Goal: Task Accomplishment & Management: Use online tool/utility

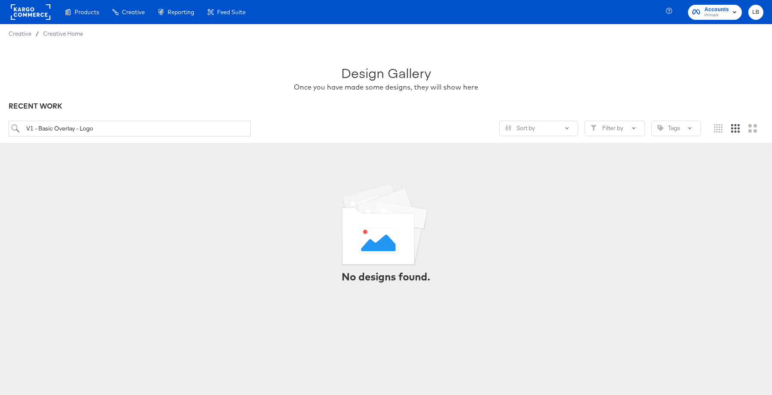
click at [720, 18] on span "Primark" at bounding box center [717, 15] width 25 height 7
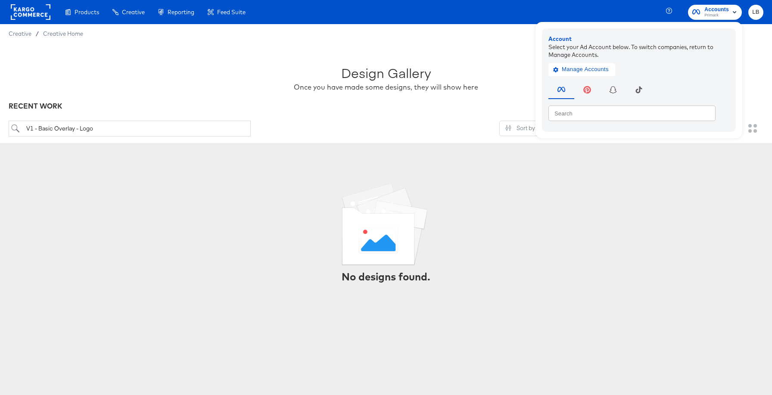
click at [37, 13] on rect at bounding box center [31, 12] width 40 height 16
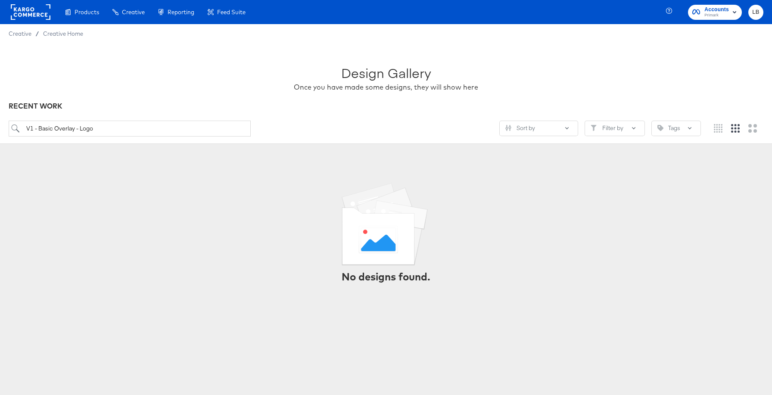
click at [737, 11] on rect "button" at bounding box center [735, 12] width 10 height 10
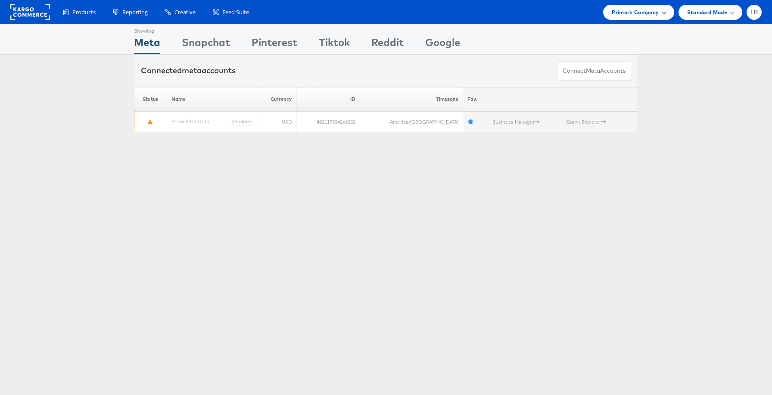
click at [661, 14] on div "Primark Company" at bounding box center [638, 12] width 53 height 9
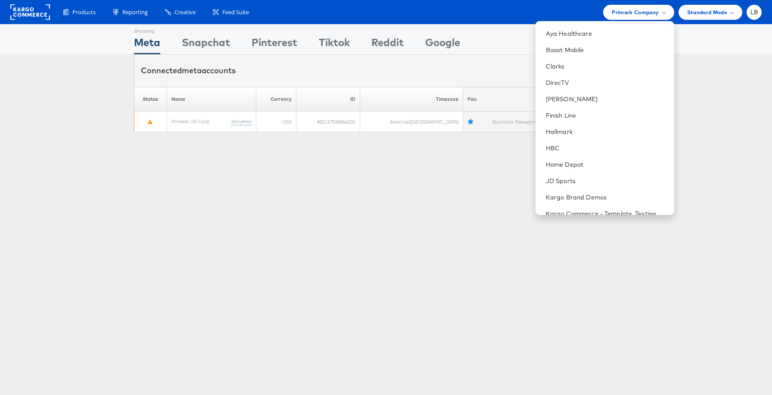
scroll to position [162, 0]
click at [690, 165] on div "Showing Meta Showing Snapchat Showing Pinterest Showing Tiktok Showing Reddit S…" at bounding box center [386, 239] width 772 height 431
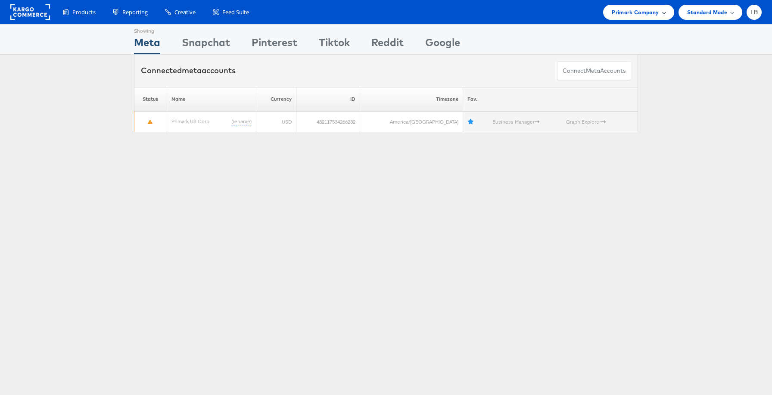
click at [666, 14] on div "Primark Company" at bounding box center [638, 12] width 71 height 15
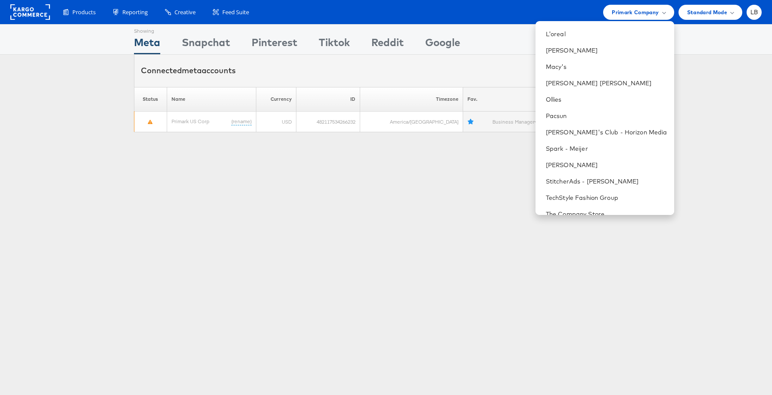
scroll to position [463, 0]
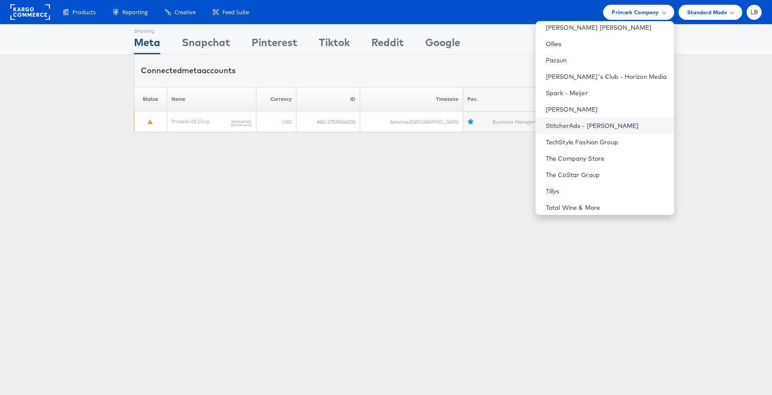
click at [652, 122] on link "StitcherAds - Adam Kirschner" at bounding box center [607, 126] width 122 height 9
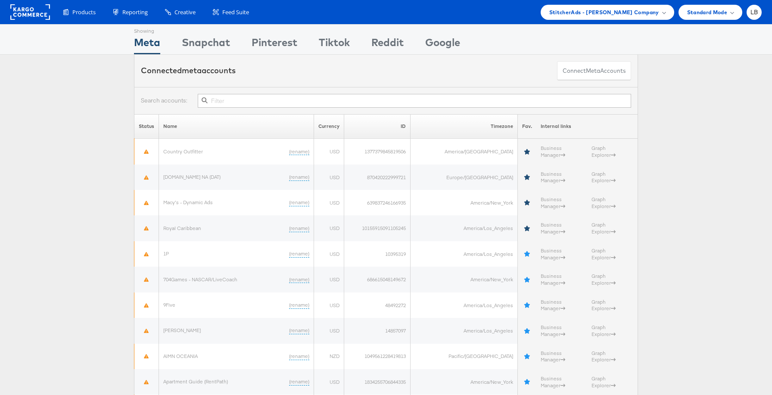
click at [747, 15] on li "LB Account and Teammates Subscription and Billing Advice and Answers Internal D…" at bounding box center [754, 12] width 15 height 15
click at [752, 19] on div "LB" at bounding box center [754, 12] width 15 height 15
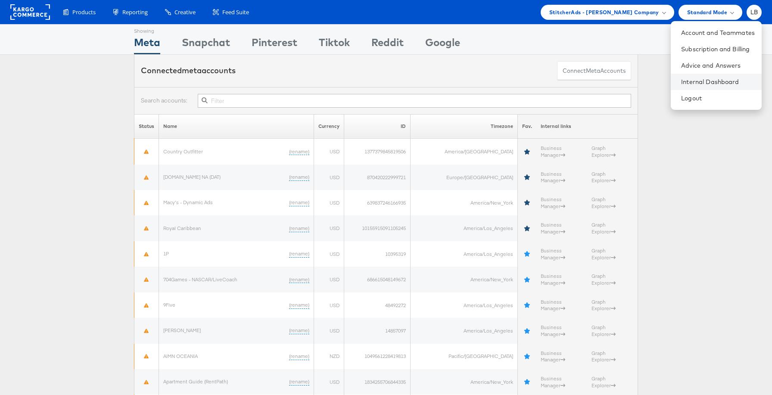
click at [723, 76] on li "Internal Dashboard" at bounding box center [716, 82] width 91 height 16
click at [708, 78] on link "Internal Dashboard" at bounding box center [718, 82] width 74 height 9
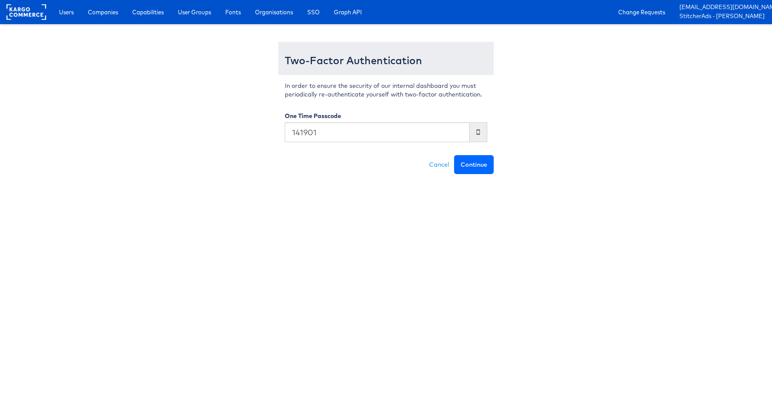
type input "141901"
click at [471, 164] on button "Continue" at bounding box center [474, 164] width 40 height 19
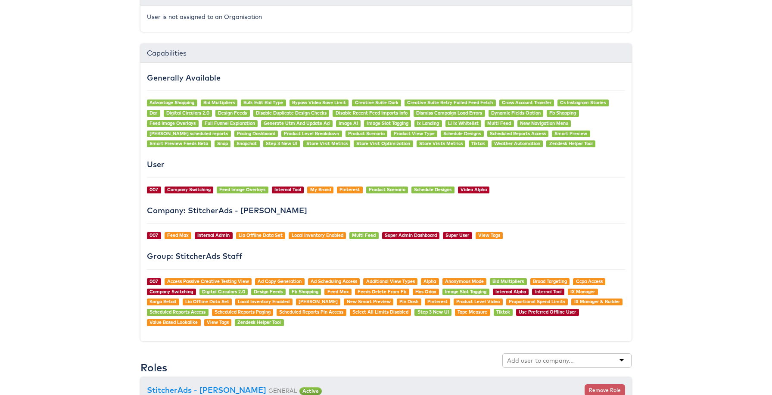
scroll to position [602, 0]
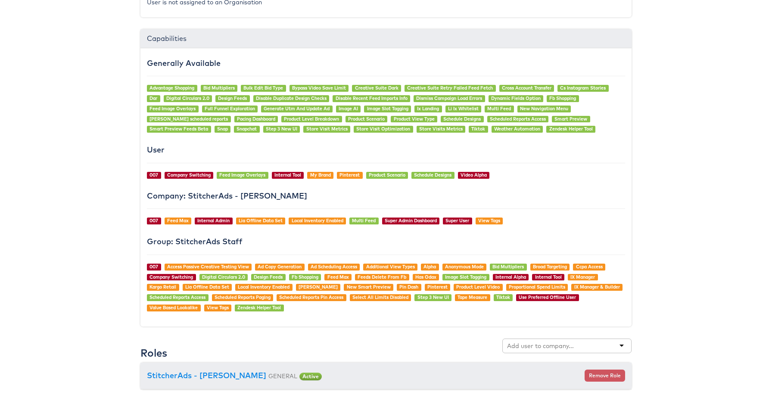
click at [552, 345] on input "text" at bounding box center [541, 346] width 68 height 9
type input "boot barn"
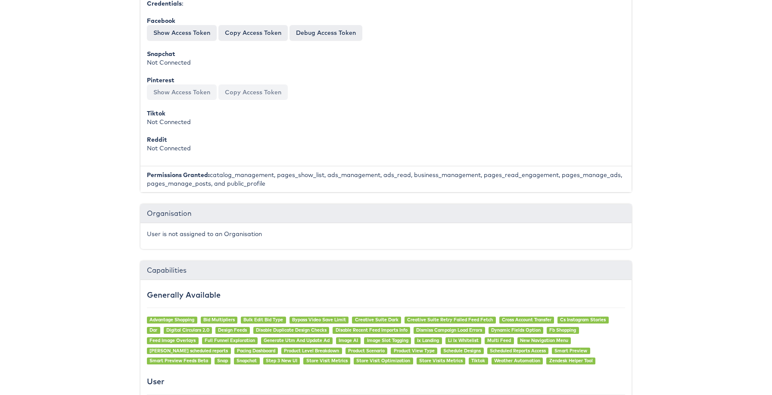
scroll to position [0, 0]
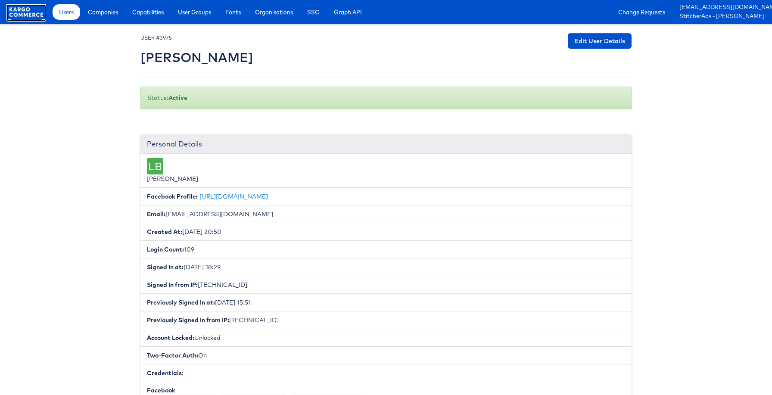
click at [30, 13] on rect at bounding box center [26, 12] width 40 height 16
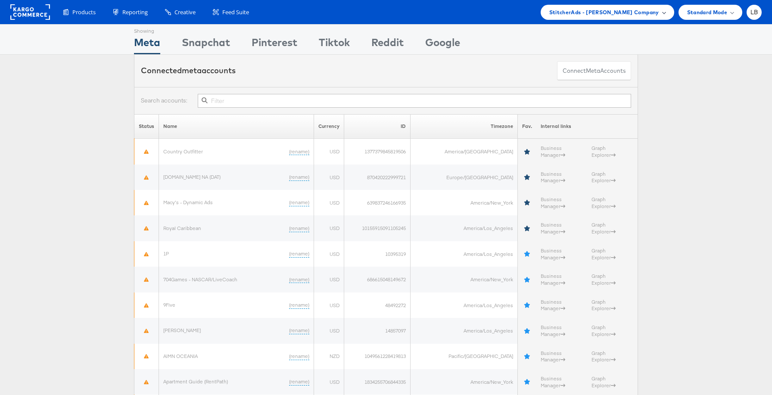
click at [622, 15] on span "StitcherAds - Adam Kirschner Company" at bounding box center [604, 12] width 110 height 9
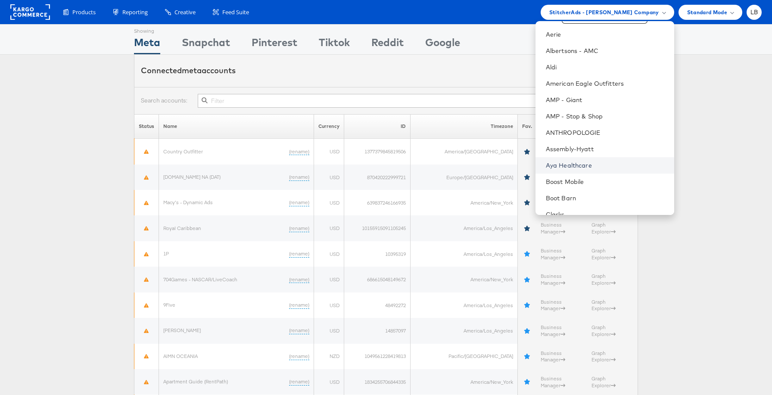
scroll to position [32, 0]
click at [577, 195] on link "Boot Barn" at bounding box center [607, 196] width 122 height 9
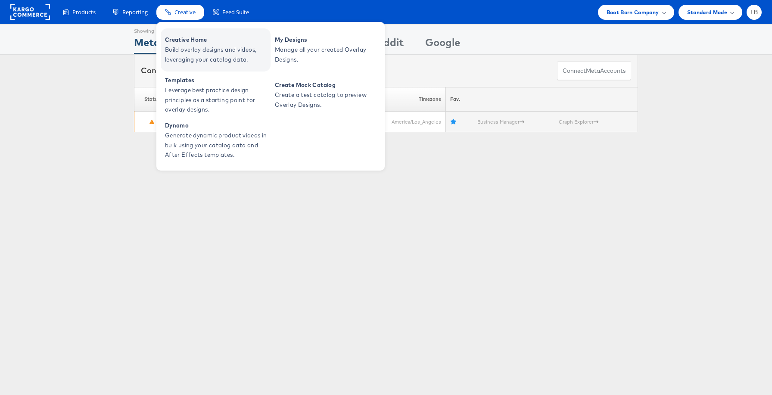
click at [198, 43] on span "Creative Home" at bounding box center [216, 40] width 103 height 10
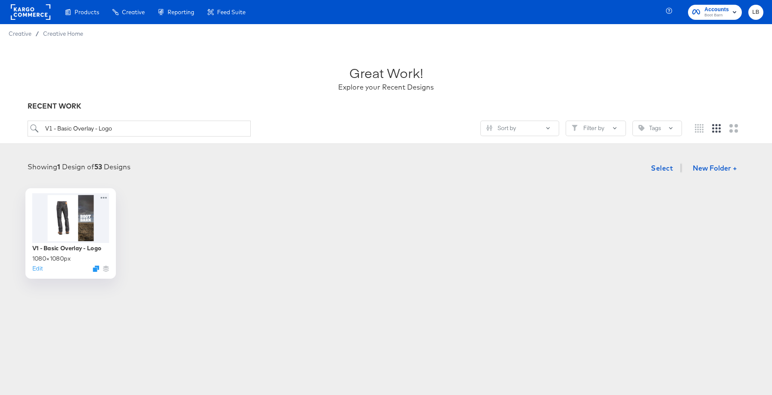
click at [81, 217] on div at bounding box center [70, 218] width 77 height 50
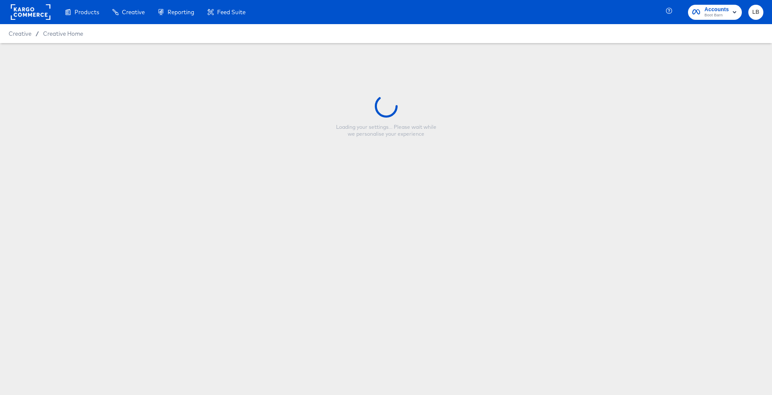
type input "V1 - Basic Overlay - Logo"
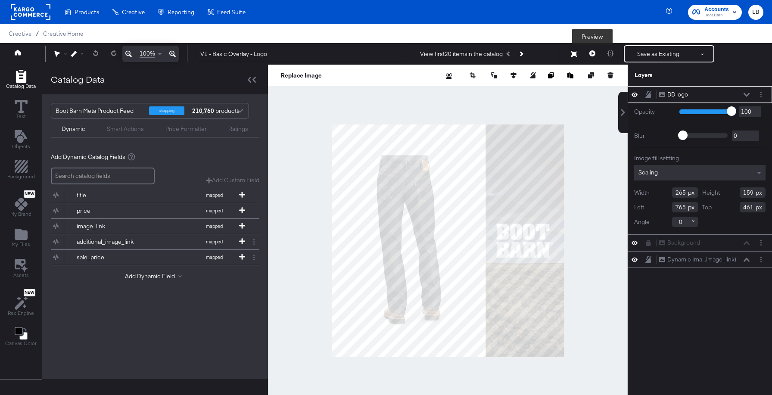
click at [595, 51] on icon at bounding box center [593, 53] width 6 height 6
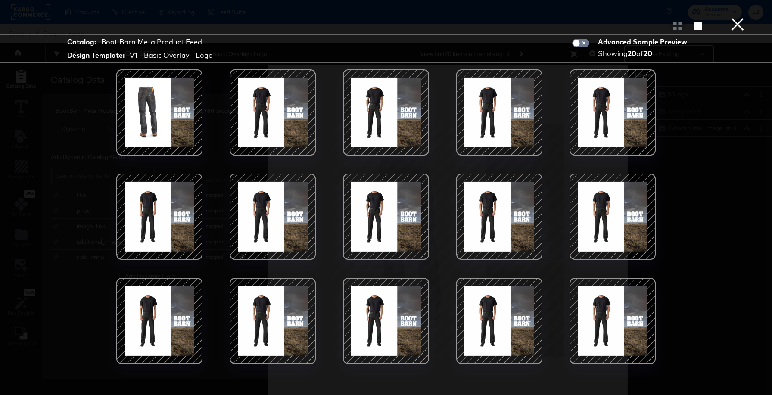
scroll to position [90, 0]
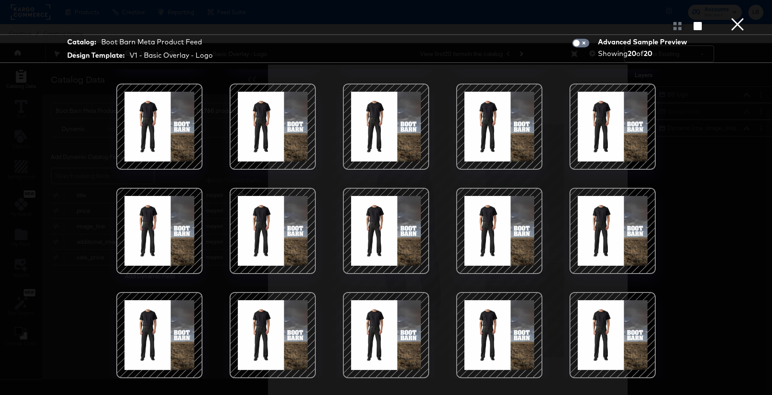
click at [602, 245] on div at bounding box center [612, 230] width 73 height 73
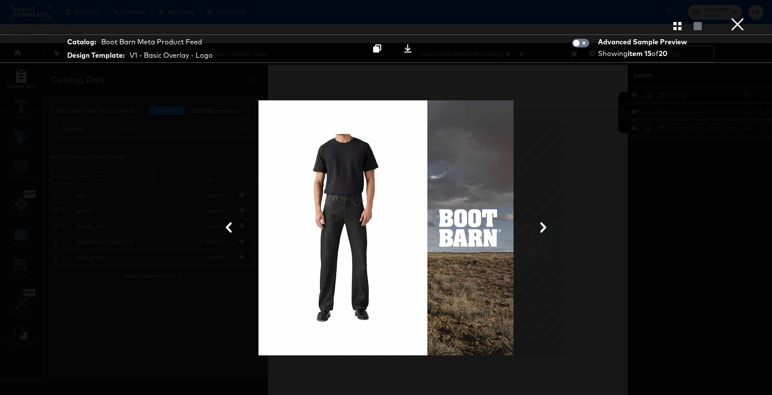
click at [733, 17] on button "×" at bounding box center [737, 8] width 17 height 17
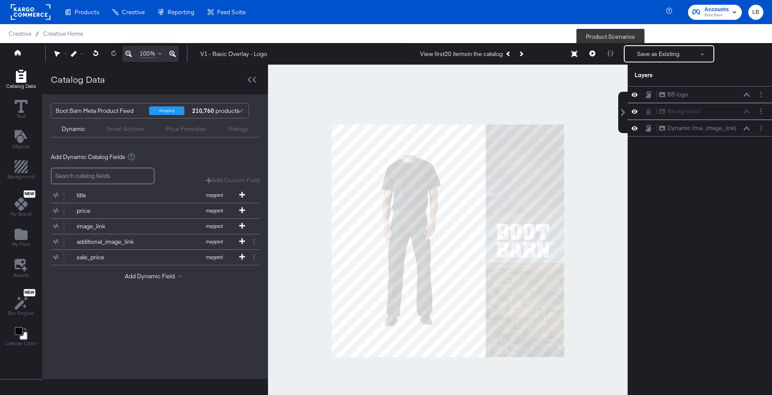
click at [609, 54] on div at bounding box center [611, 53] width 18 height 17
click at [592, 51] on icon at bounding box center [593, 53] width 6 height 6
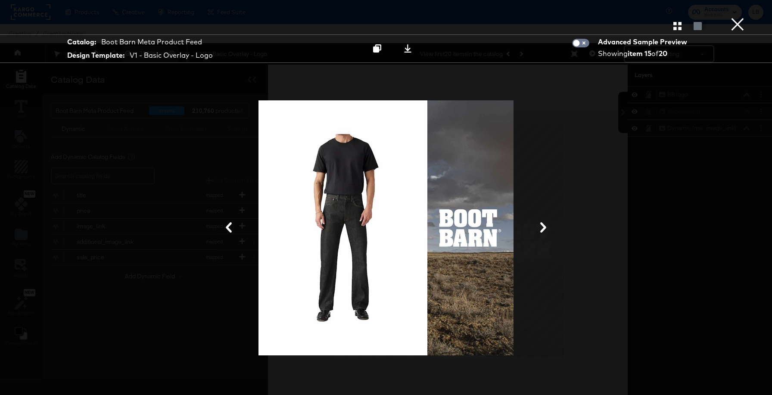
click at [233, 230] on icon at bounding box center [229, 227] width 10 height 10
click at [230, 228] on icon at bounding box center [229, 227] width 10 height 10
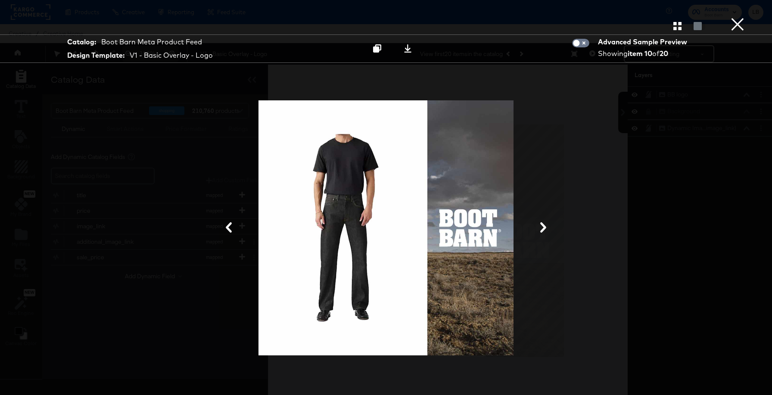
click at [230, 228] on icon at bounding box center [229, 227] width 10 height 10
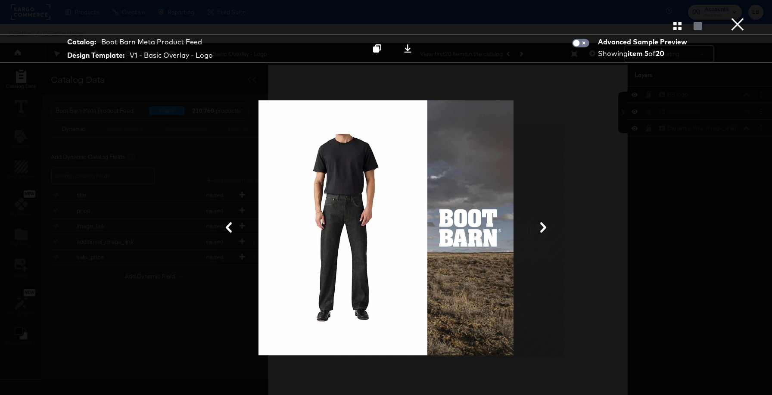
click at [230, 228] on icon at bounding box center [229, 227] width 10 height 10
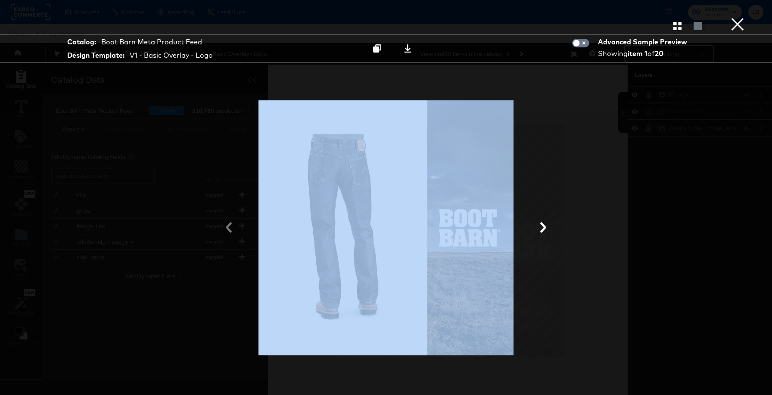
click at [230, 228] on div at bounding box center [386, 228] width 646 height 309
click at [227, 187] on div at bounding box center [386, 228] width 646 height 309
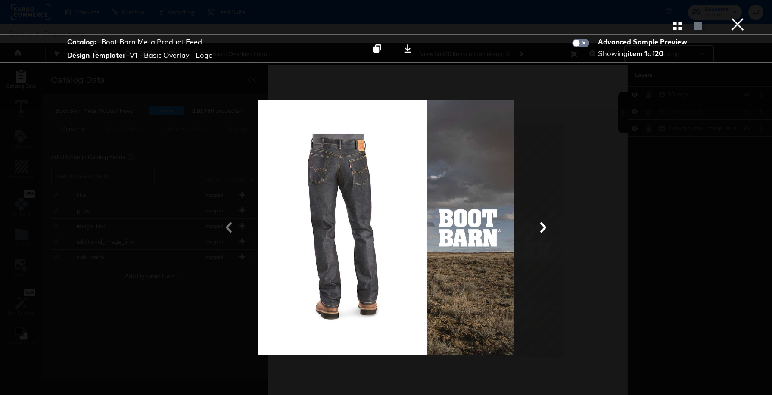
click at [564, 137] on div at bounding box center [386, 228] width 646 height 309
click at [579, 115] on div at bounding box center [386, 228] width 646 height 309
click at [735, 17] on button "×" at bounding box center [737, 8] width 17 height 17
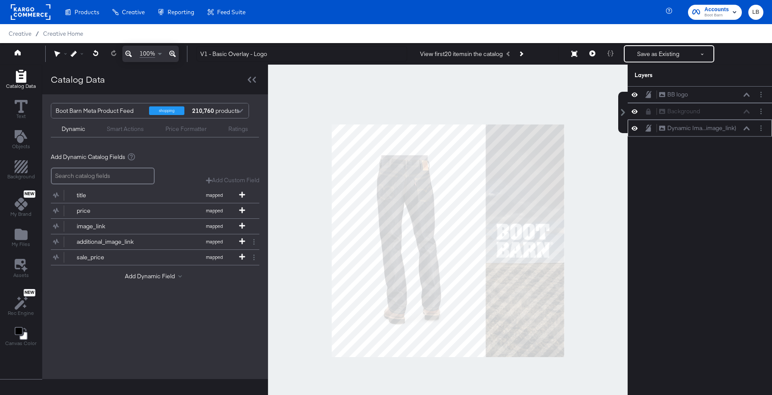
click at [748, 126] on button at bounding box center [746, 128] width 7 height 5
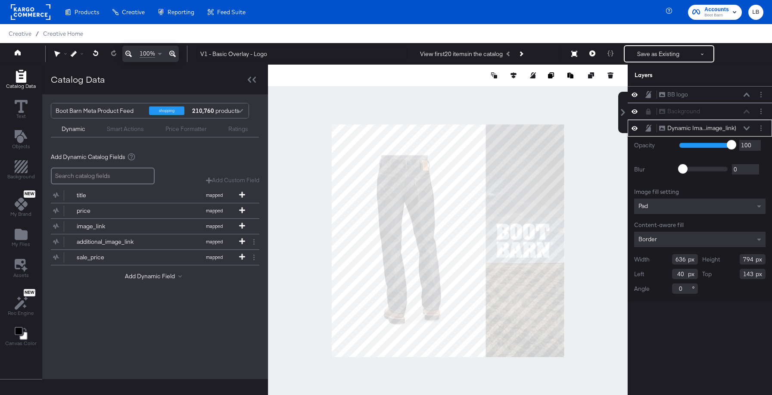
click at [748, 126] on button at bounding box center [746, 128] width 7 height 5
click at [590, 134] on div at bounding box center [448, 241] width 360 height 352
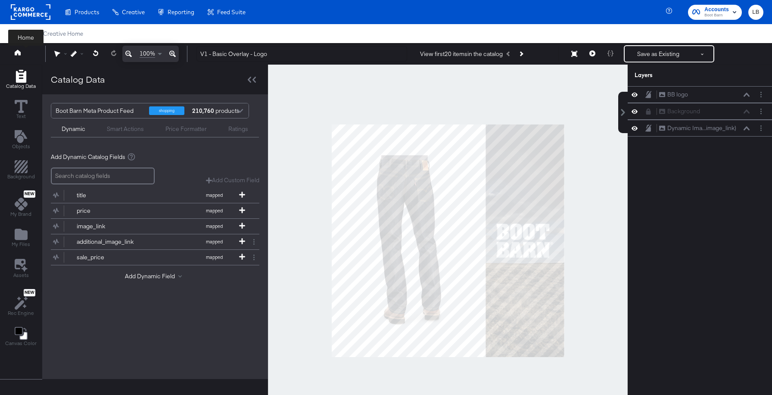
click at [16, 49] on button at bounding box center [26, 54] width 34 height 16
click at [74, 31] on span "Creative Home" at bounding box center [63, 33] width 40 height 7
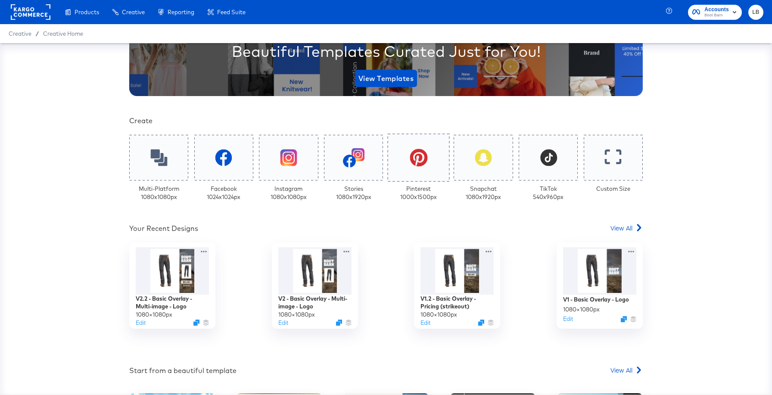
scroll to position [138, 0]
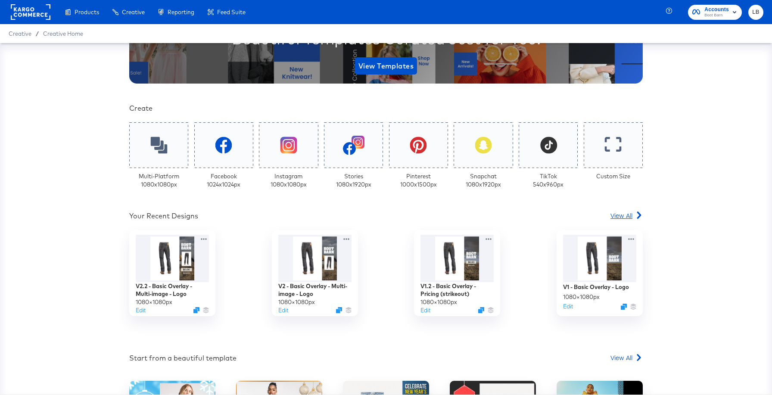
click at [619, 215] on span "View All" at bounding box center [622, 215] width 22 height 9
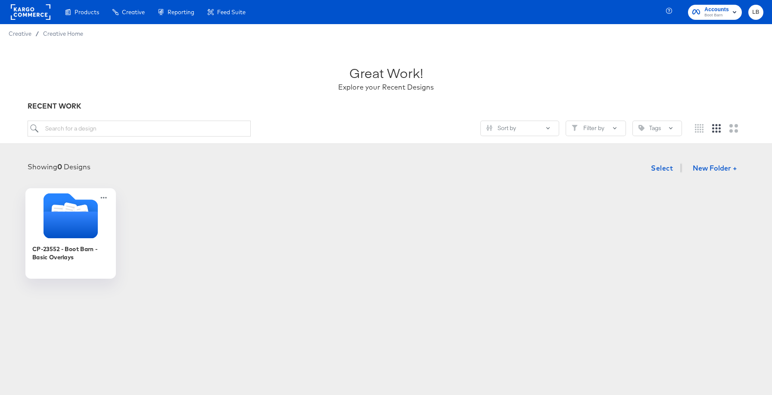
click at [84, 225] on icon "Folder" at bounding box center [71, 225] width 54 height 27
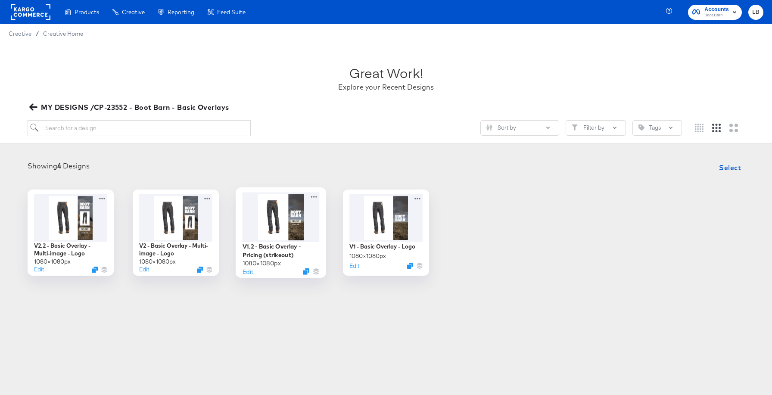
click at [312, 211] on div at bounding box center [281, 217] width 77 height 50
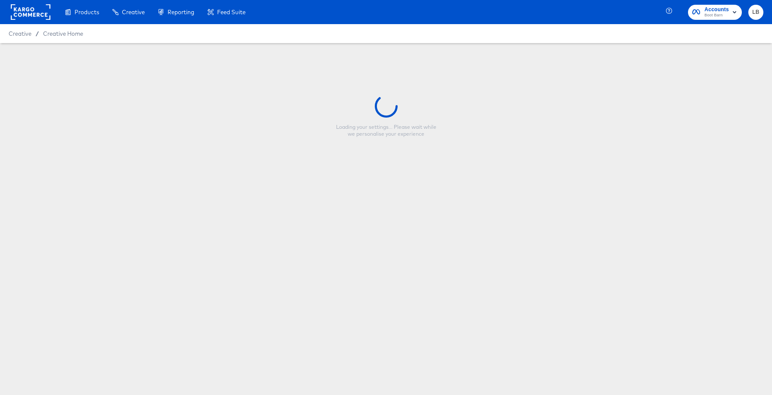
type input "V1.2 - Basic Overlay - Pricing (strikeout)"
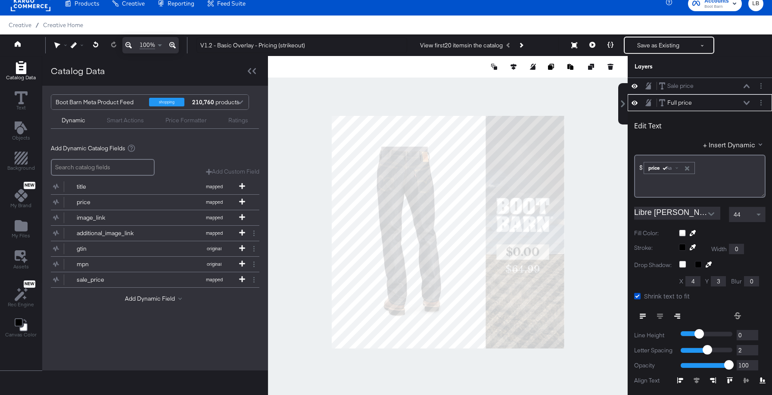
scroll to position [17, 0]
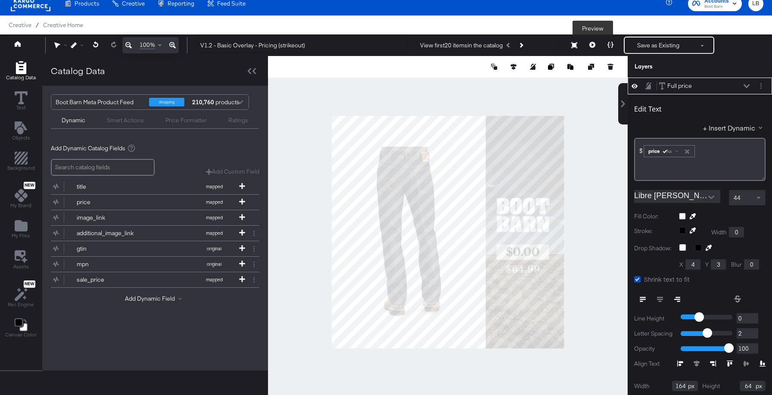
click at [593, 46] on icon at bounding box center [593, 45] width 6 height 6
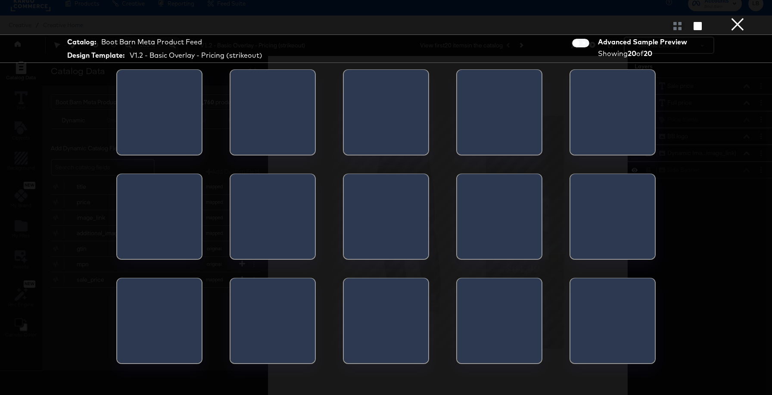
scroll to position [0, 0]
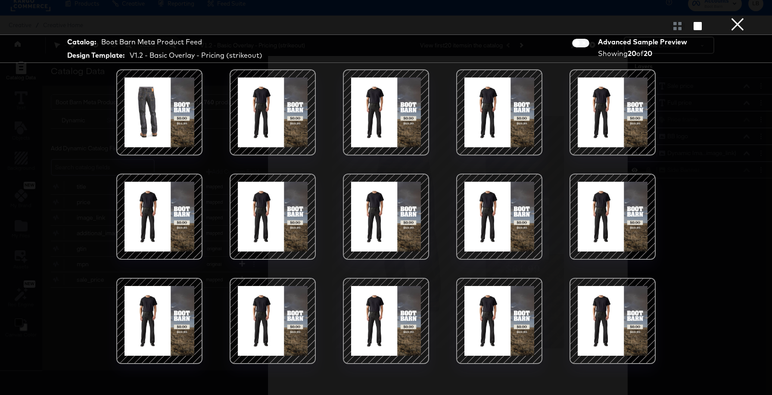
click at [707, 161] on div at bounding box center [386, 223] width 646 height 309
click at [742, 17] on button "×" at bounding box center [737, 8] width 17 height 17
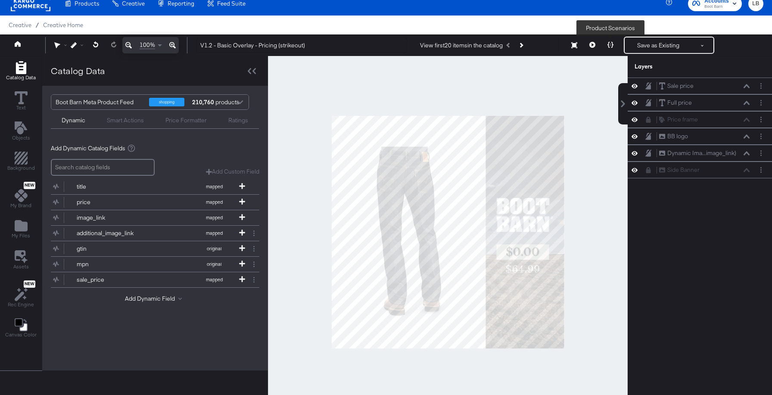
click at [607, 44] on button at bounding box center [611, 45] width 18 height 17
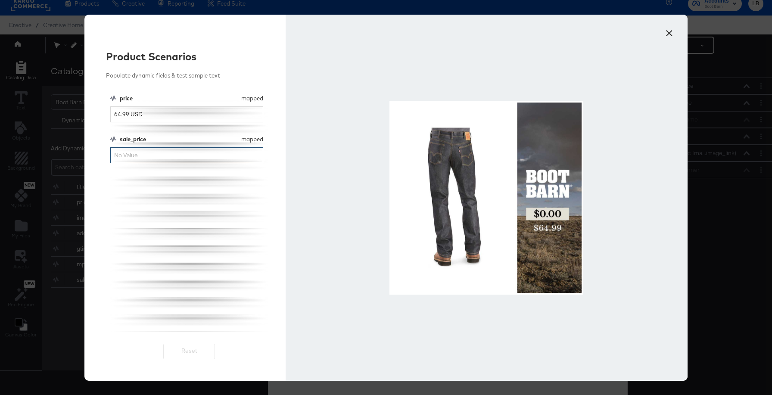
click at [143, 151] on input "sale_price" at bounding box center [186, 155] width 153 height 16
type input "23.99"
click at [673, 34] on button "×" at bounding box center [669, 31] width 16 height 16
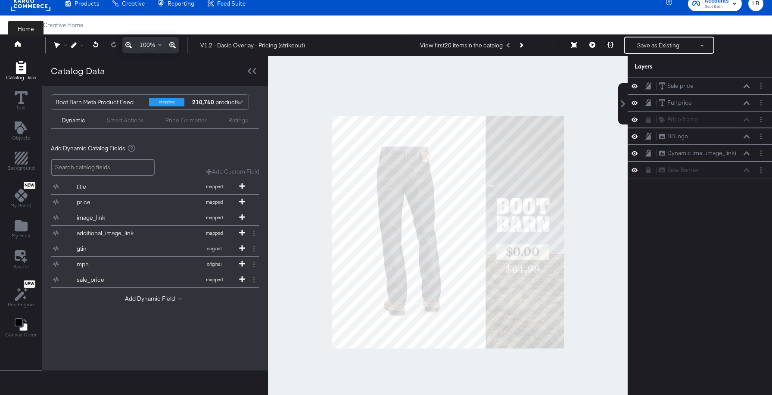
click at [19, 45] on icon at bounding box center [18, 44] width 6 height 6
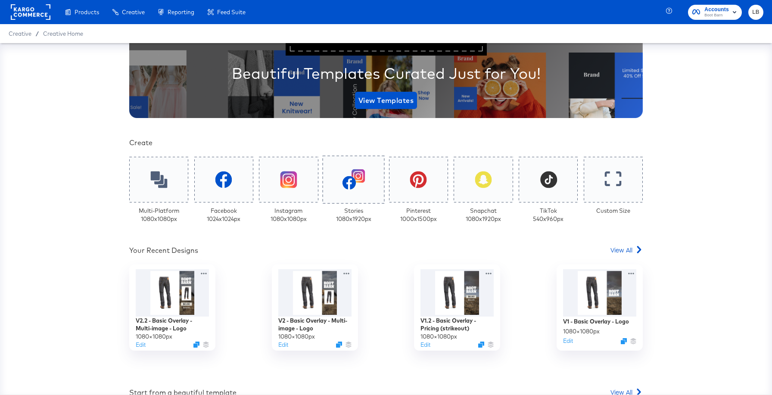
scroll to position [109, 0]
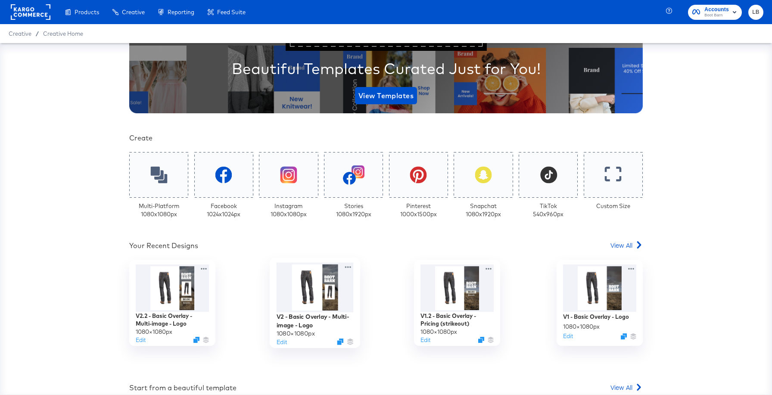
click at [326, 288] on div at bounding box center [314, 287] width 77 height 50
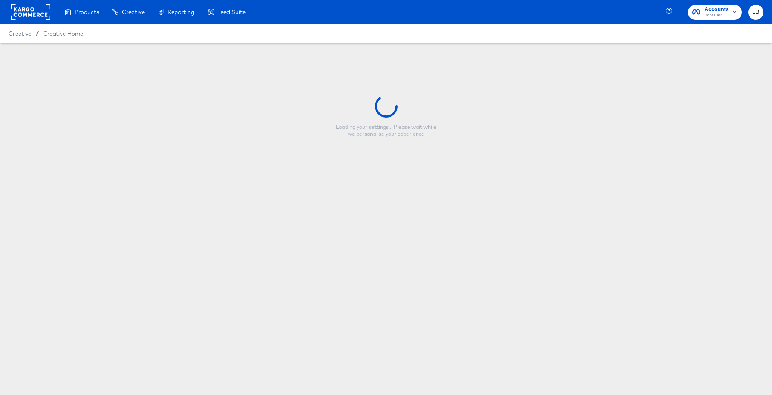
type input "V2 - Basic Overlay - Multi-image - Logo"
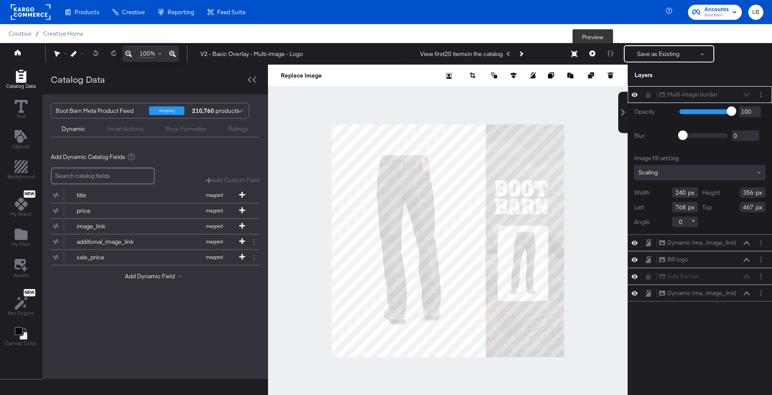
click at [593, 54] on icon at bounding box center [593, 53] width 6 height 6
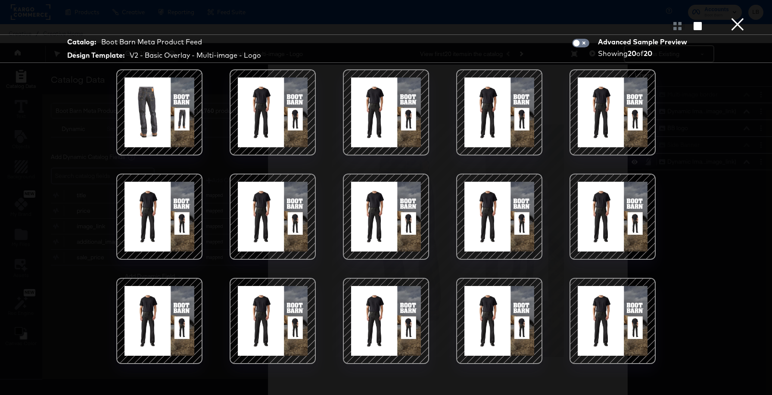
click at [721, 119] on div "Catalog: Boot Barn Meta Product Feed Design Template: V2 - Basic Overlay - Mult…" at bounding box center [386, 197] width 772 height 361
click at [739, 17] on button "×" at bounding box center [737, 8] width 17 height 17
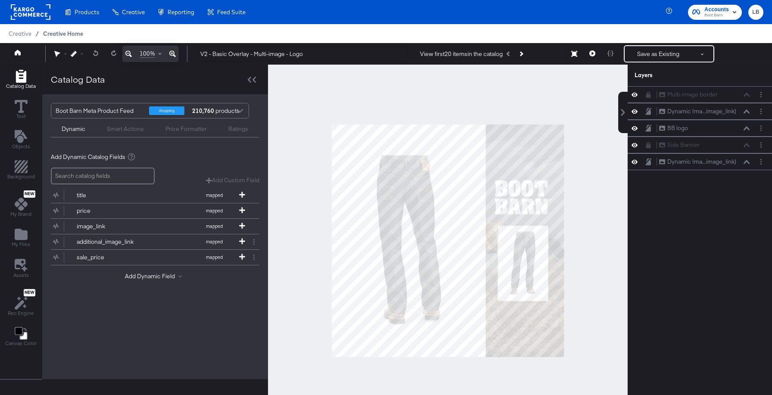
click at [53, 34] on span "Creative Home" at bounding box center [63, 33] width 40 height 7
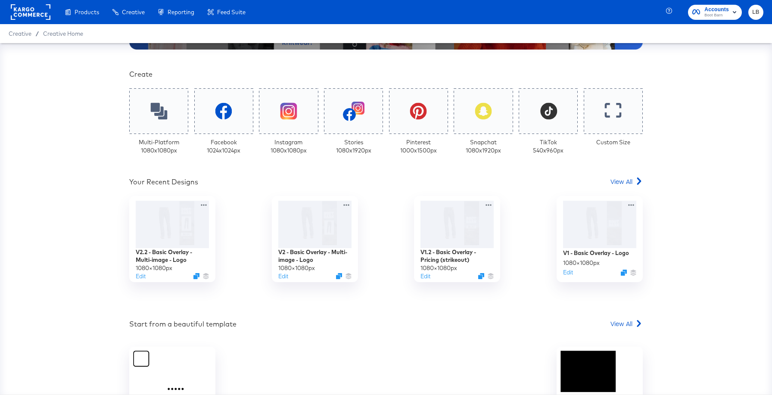
scroll to position [190, 0]
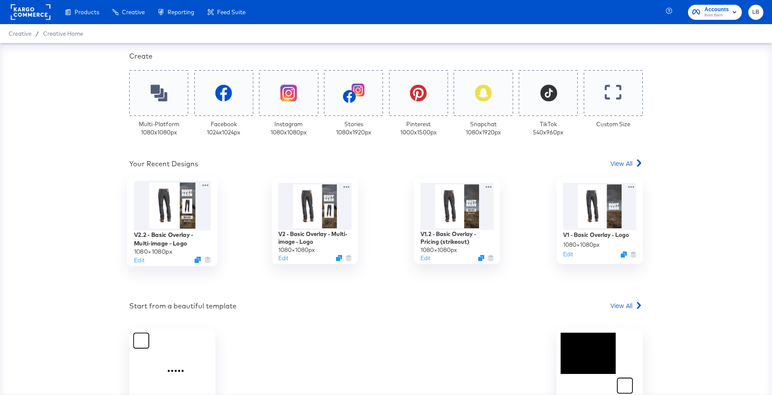
click at [198, 224] on div at bounding box center [172, 206] width 77 height 50
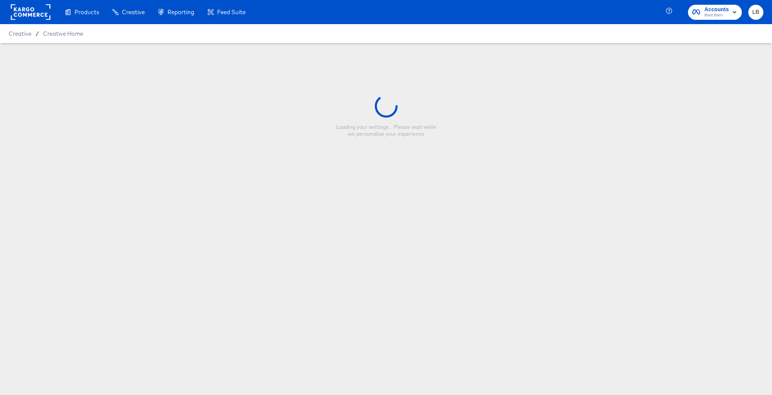
type input "V2.2 - Basic Overlay - Multi-image - Logo"
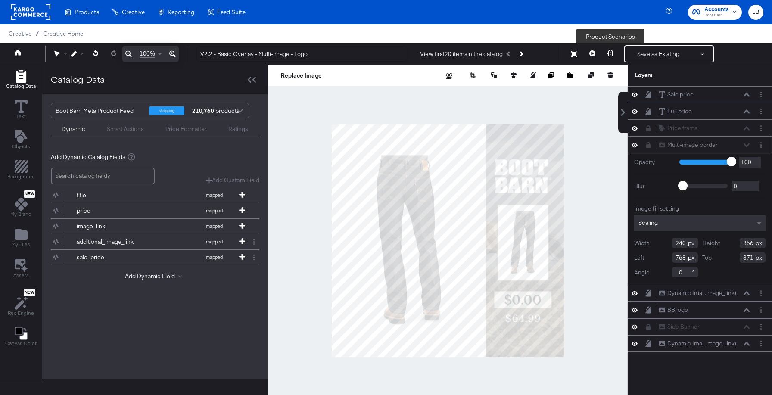
click at [611, 52] on icon at bounding box center [611, 53] width 6 height 6
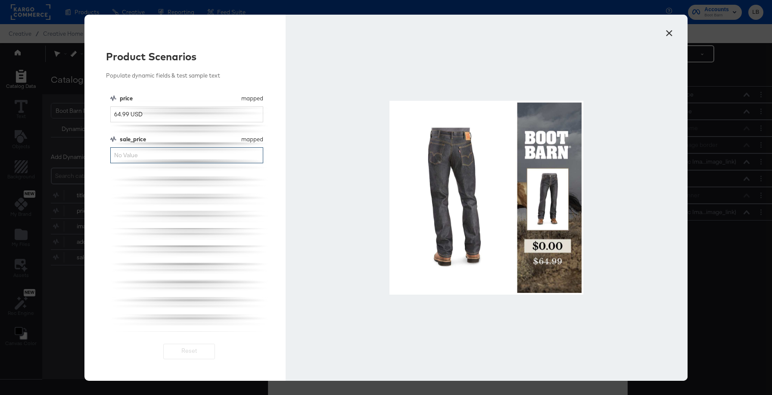
click at [128, 158] on input "sale_price" at bounding box center [186, 155] width 153 height 16
type input "23.99"
click at [669, 31] on button "×" at bounding box center [669, 31] width 16 height 16
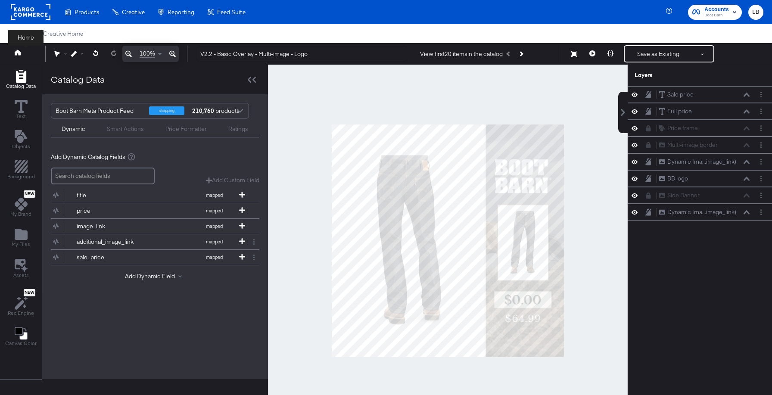
click at [14, 57] on button at bounding box center [26, 54] width 34 height 16
click at [19, 56] on link at bounding box center [18, 54] width 6 height 8
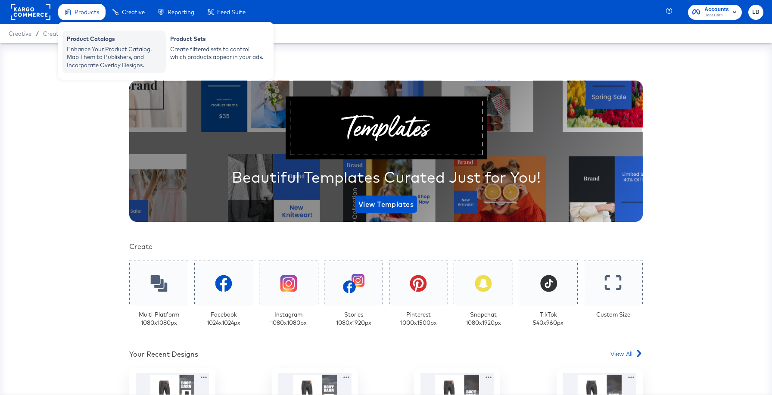
click at [97, 45] on div "Enhance Your Product Catalog, Map Them to Publishers, and Incorporate Overlay D…" at bounding box center [114, 57] width 95 height 24
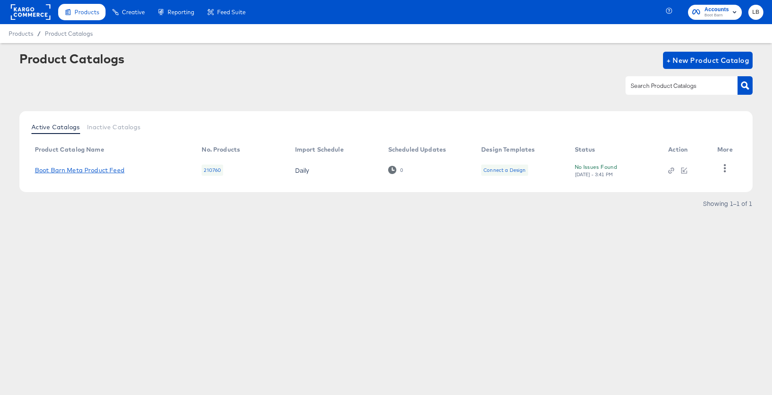
click at [106, 168] on link "Boot Barn Meta Product Feed" at bounding box center [80, 170] width 90 height 7
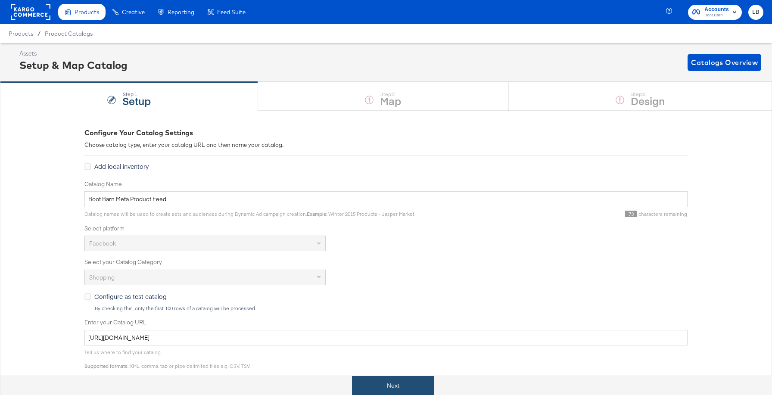
click at [397, 388] on button "Next" at bounding box center [393, 385] width 82 height 19
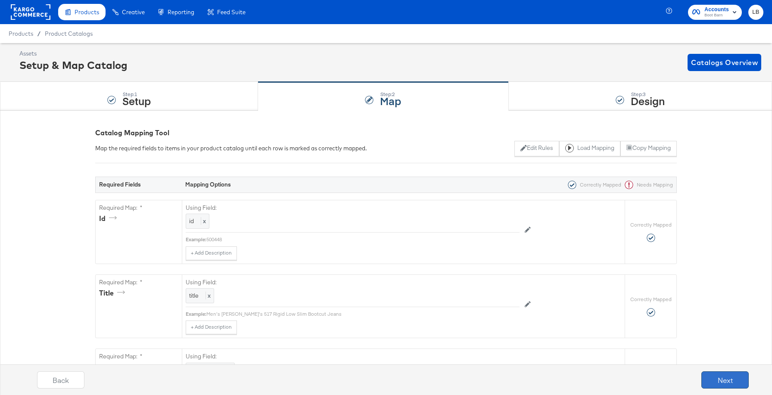
click at [718, 375] on button "Next" at bounding box center [725, 379] width 47 height 17
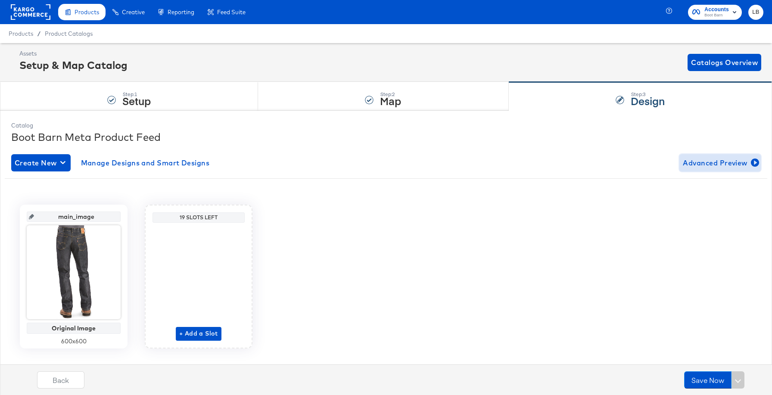
click at [712, 165] on span "Advanced Preview" at bounding box center [720, 163] width 75 height 12
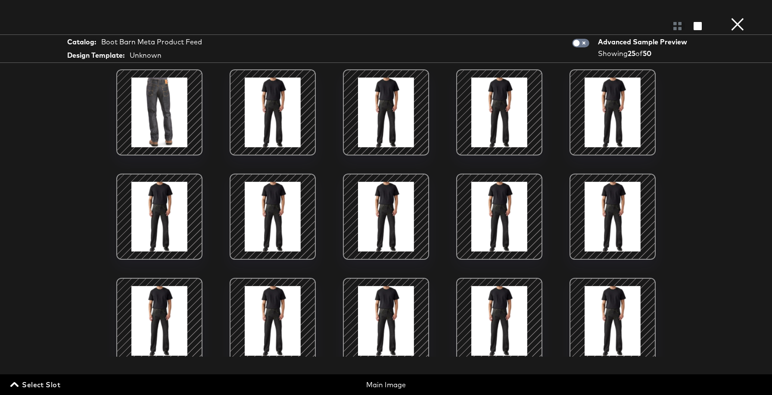
click at [32, 386] on span "Select Slot" at bounding box center [36, 385] width 48 height 12
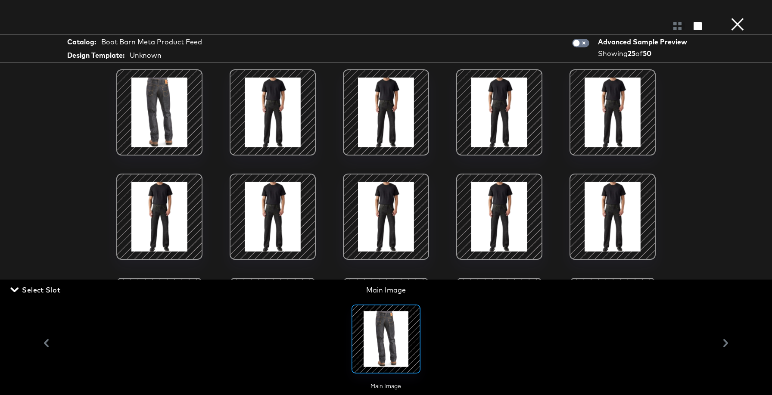
click at [677, 224] on div "Load More" at bounding box center [386, 212] width 646 height 287
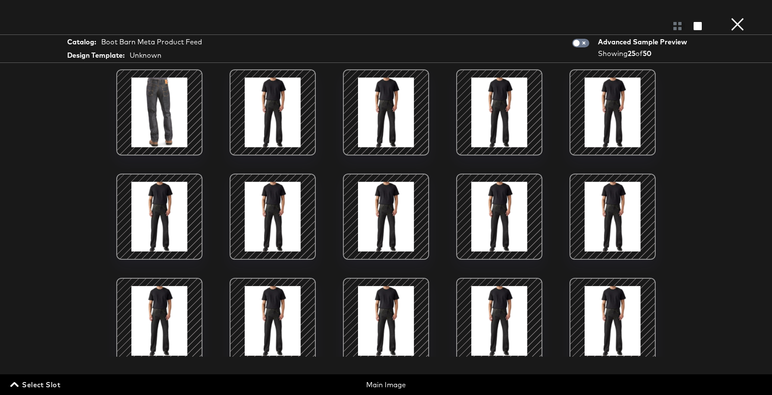
scroll to position [251, 0]
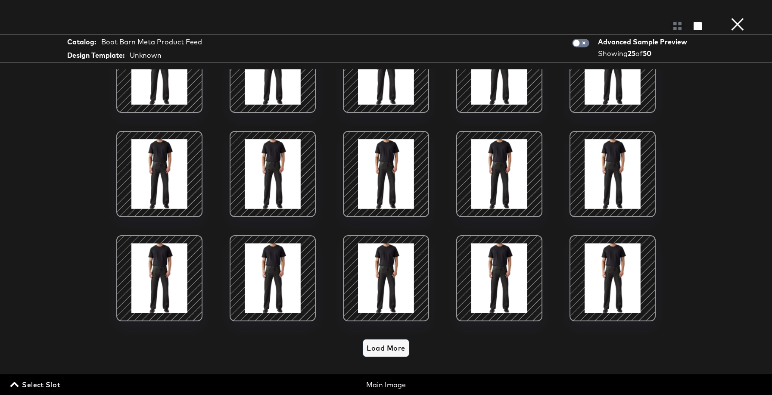
click at [381, 350] on span "Load More" at bounding box center [386, 348] width 38 height 12
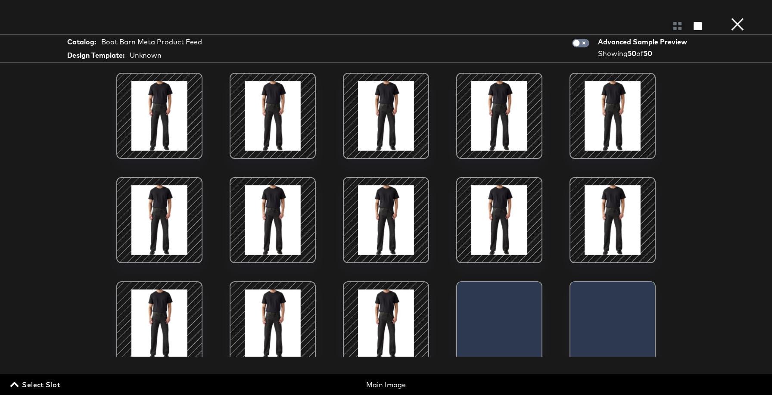
scroll to position [737, 0]
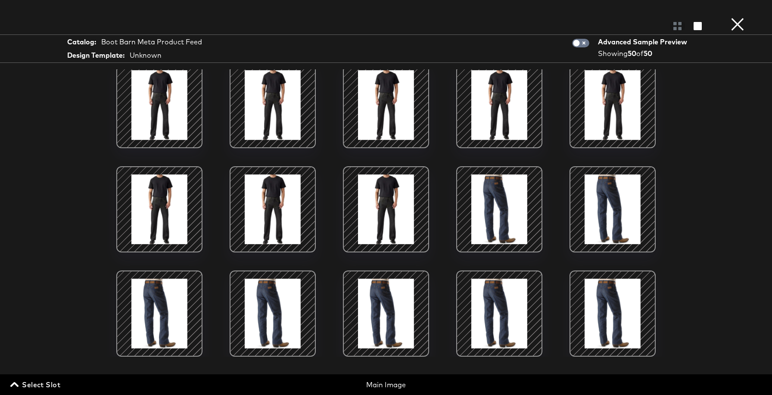
click at [738, 17] on button "×" at bounding box center [737, 8] width 17 height 17
